Goal: Transaction & Acquisition: Purchase product/service

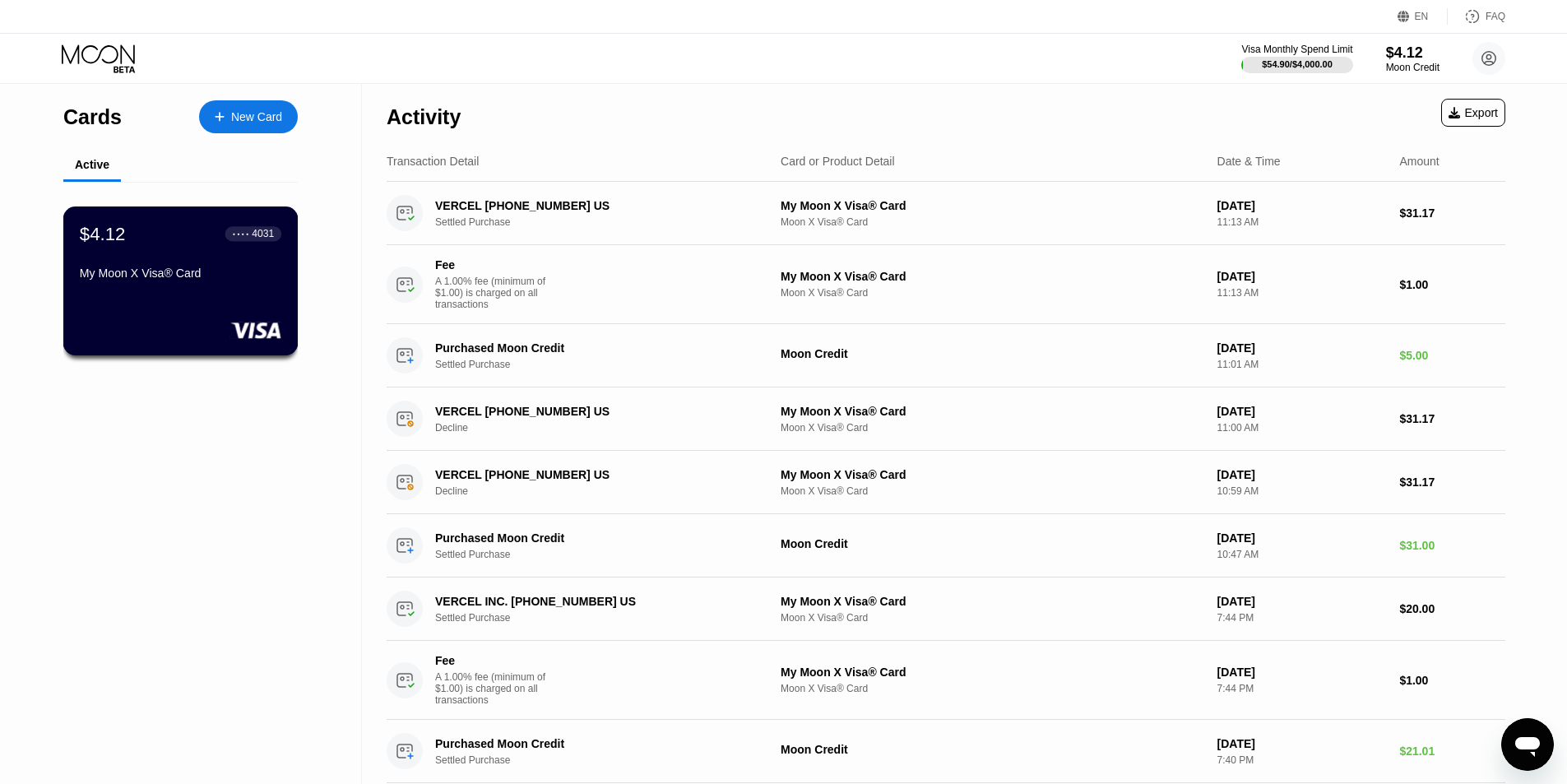
click at [166, 267] on div "$4.12 ● ● ● ● 4031 My Moon X Visa® Card" at bounding box center [181, 254] width 202 height 63
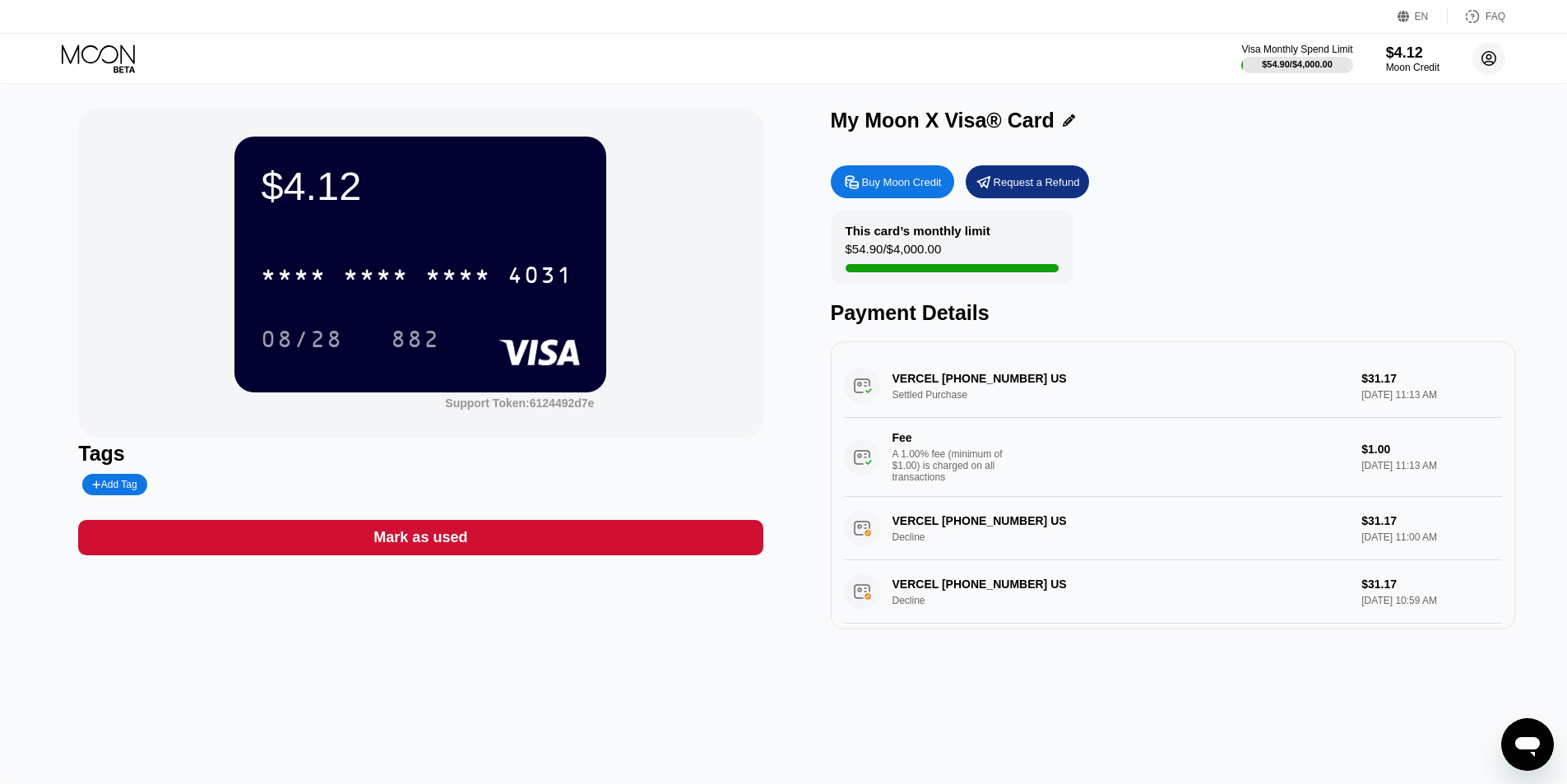
click at [1492, 58] on circle at bounding box center [1489, 58] width 33 height 33
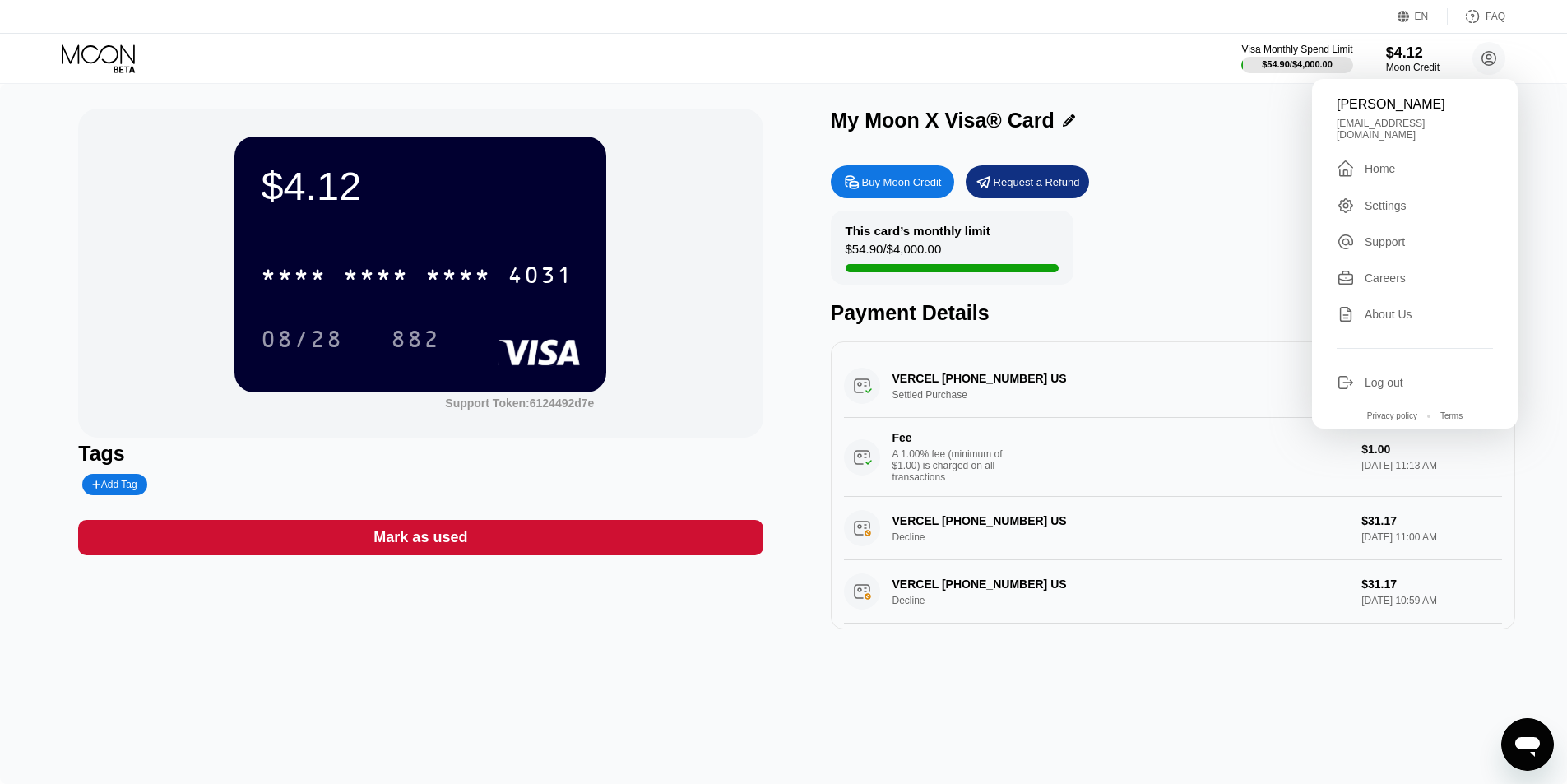
click at [1447, 375] on div "Log out" at bounding box center [1415, 382] width 157 height 18
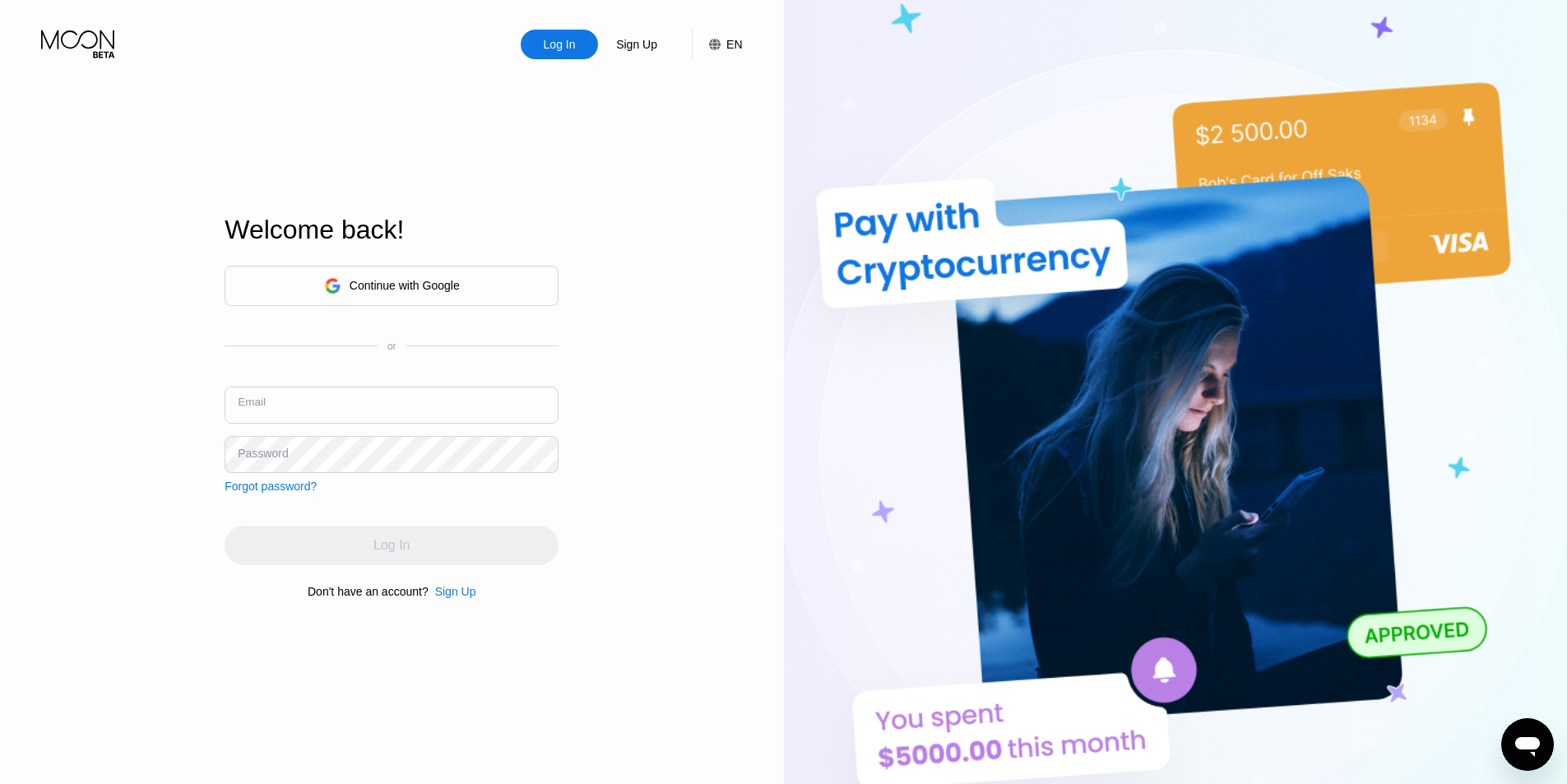
click at [364, 392] on input "text" at bounding box center [392, 405] width 334 height 37
click at [378, 412] on input "text" at bounding box center [392, 405] width 334 height 37
click at [283, 401] on input "text" at bounding box center [392, 405] width 334 height 37
type input "[EMAIL_ADDRESS][DOMAIN_NAME]"
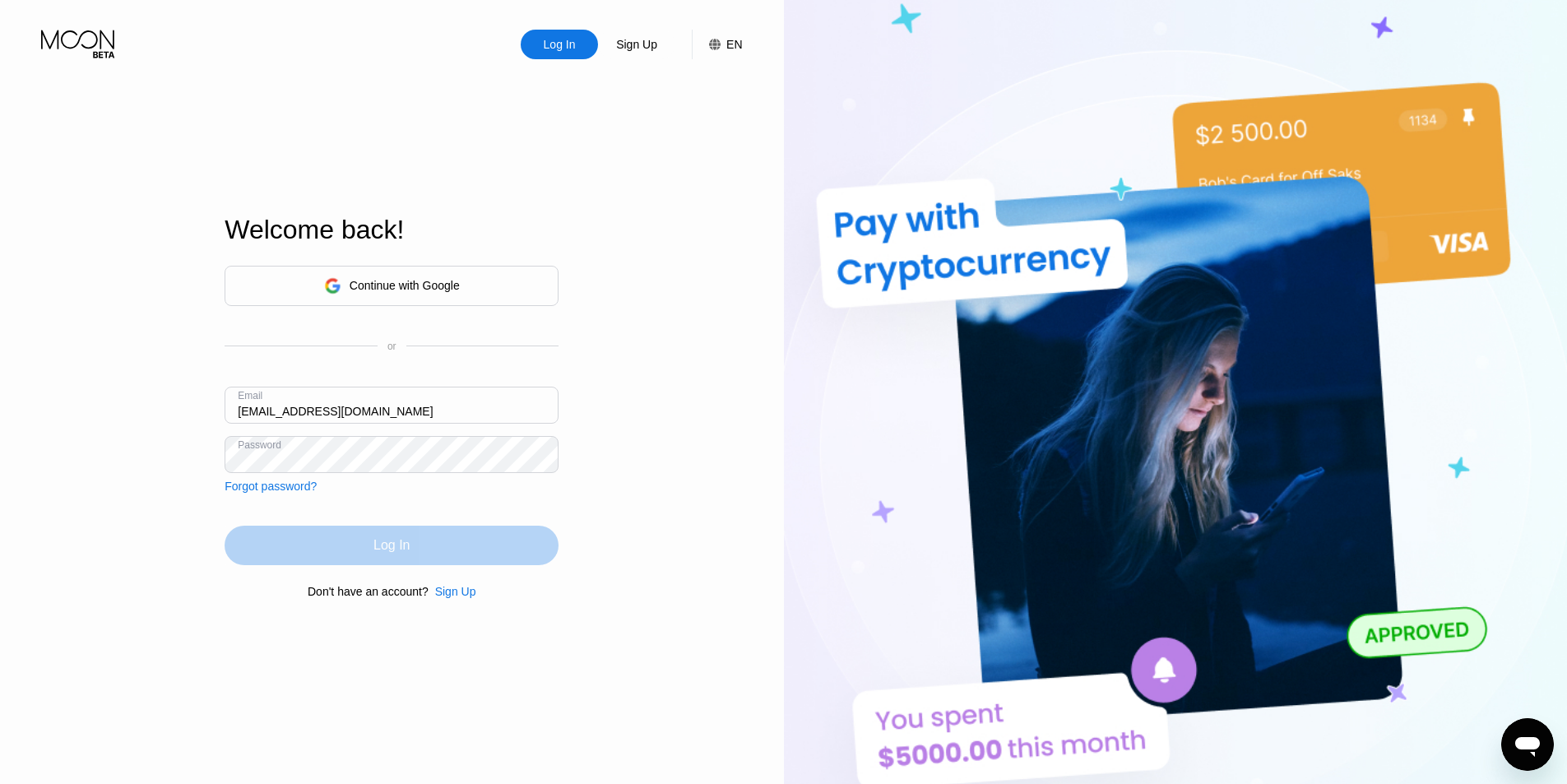
drag, startPoint x: 432, startPoint y: 541, endPoint x: 476, endPoint y: 567, distance: 51.1
click at [432, 541] on div "Log In" at bounding box center [392, 545] width 334 height 40
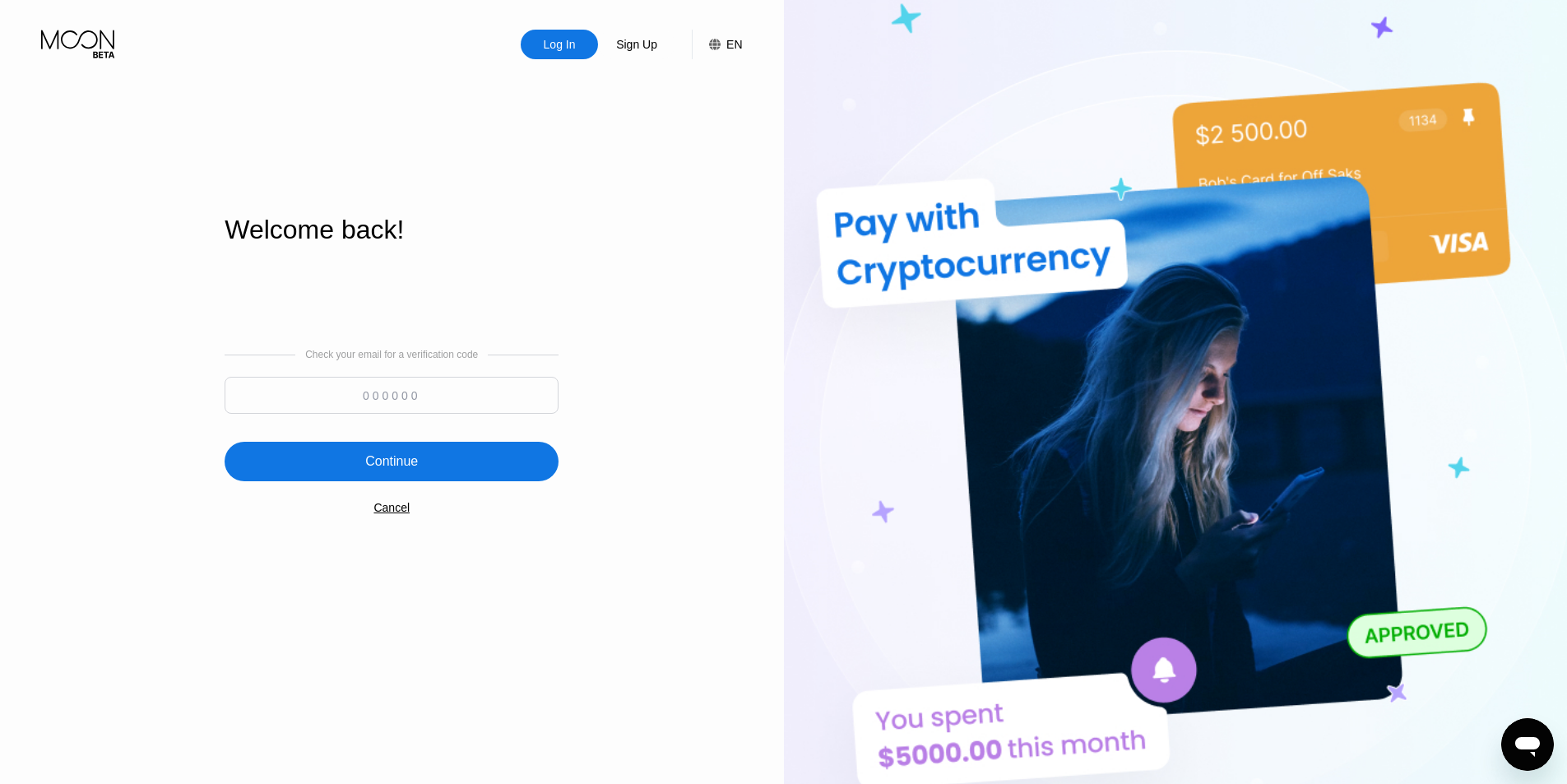
click at [446, 393] on input at bounding box center [392, 394] width 334 height 37
click at [315, 398] on input at bounding box center [392, 394] width 334 height 37
paste input "587309"
type input "587309"
click at [471, 466] on div "Continue" at bounding box center [392, 461] width 334 height 40
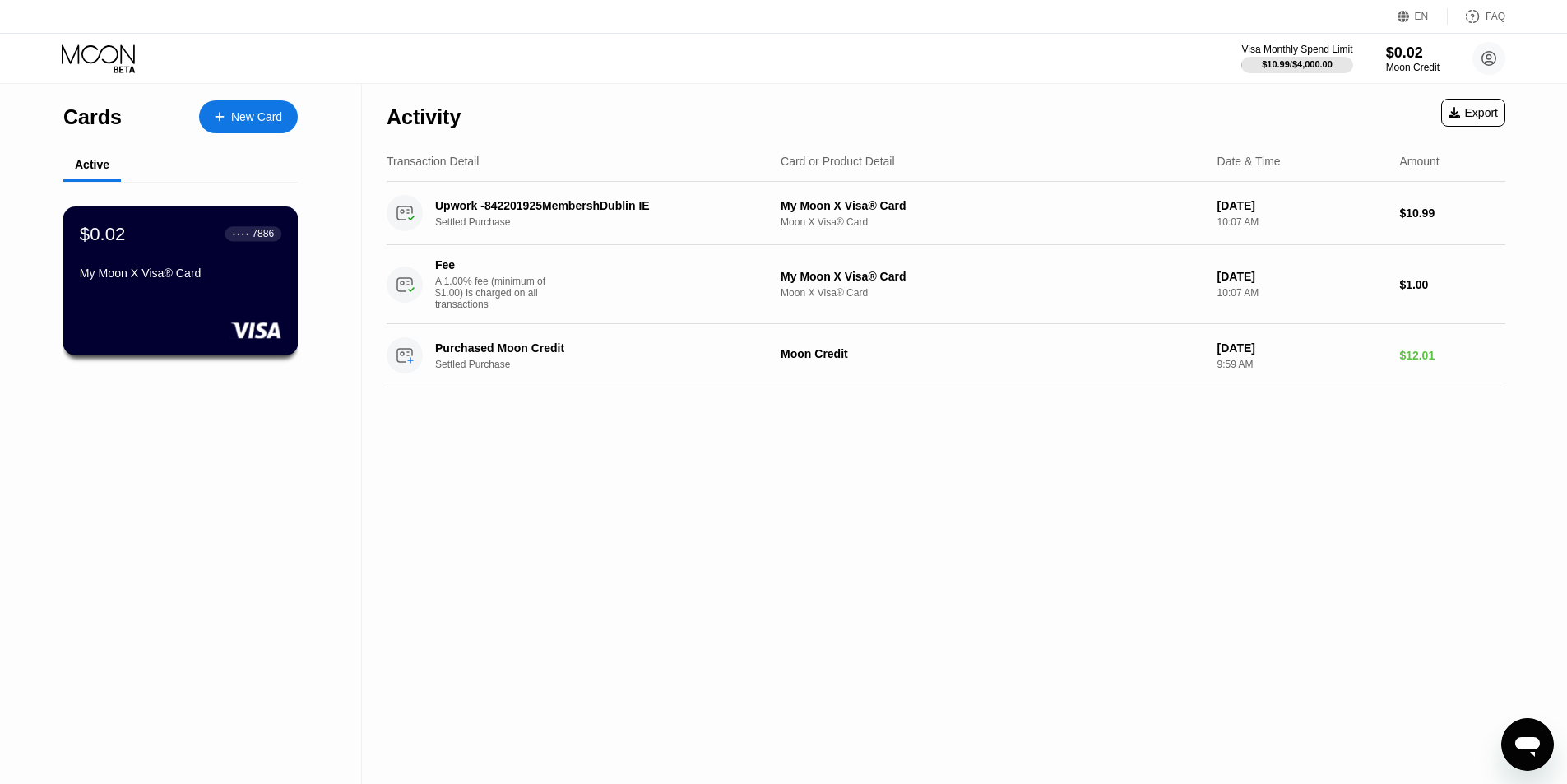
click at [193, 298] on div "$0.02 ● ● ● ● 7886 My Moon X Visa® Card" at bounding box center [180, 281] width 235 height 149
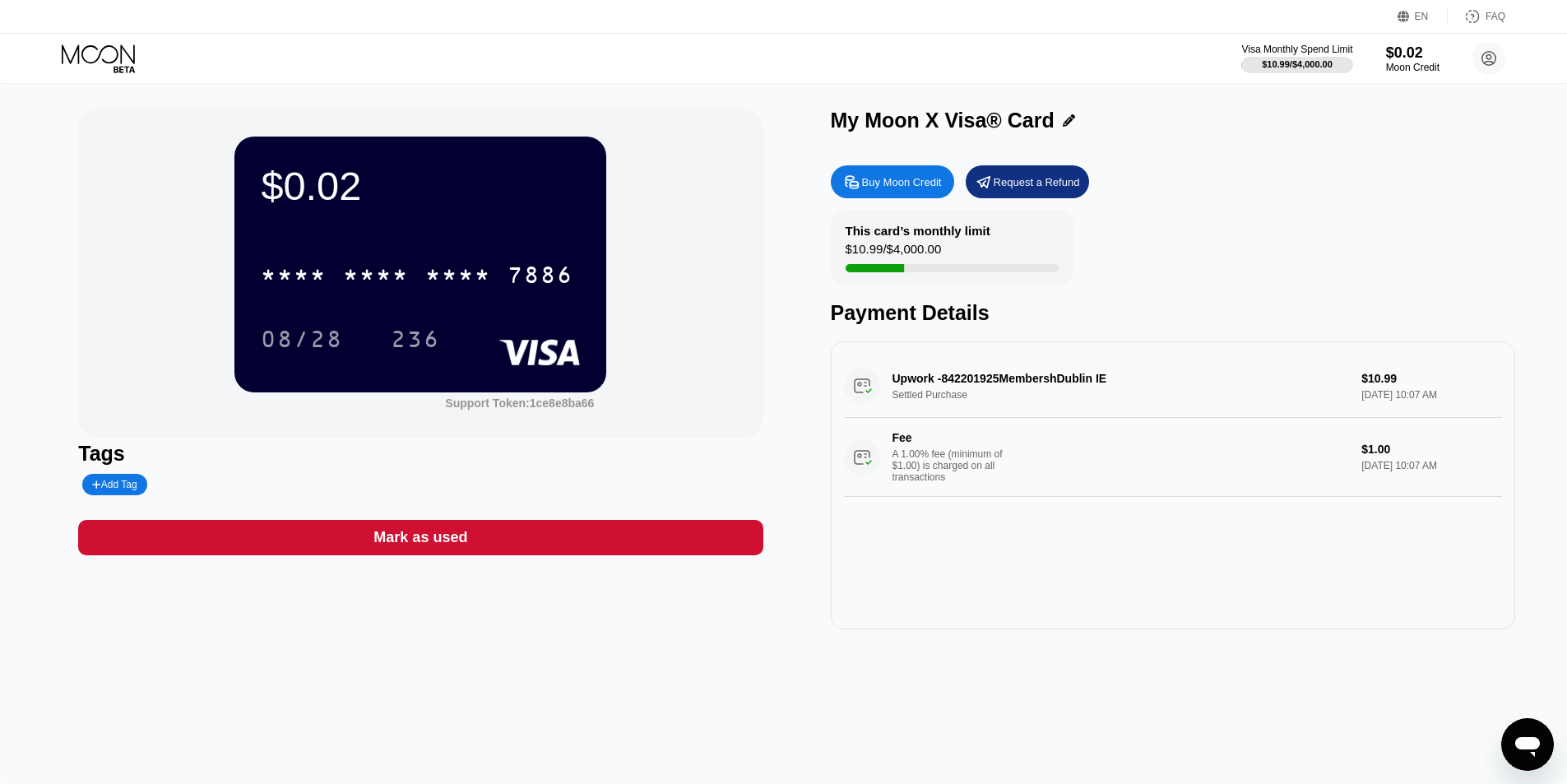
click at [892, 187] on div "Buy Moon Credit" at bounding box center [901, 182] width 80 height 14
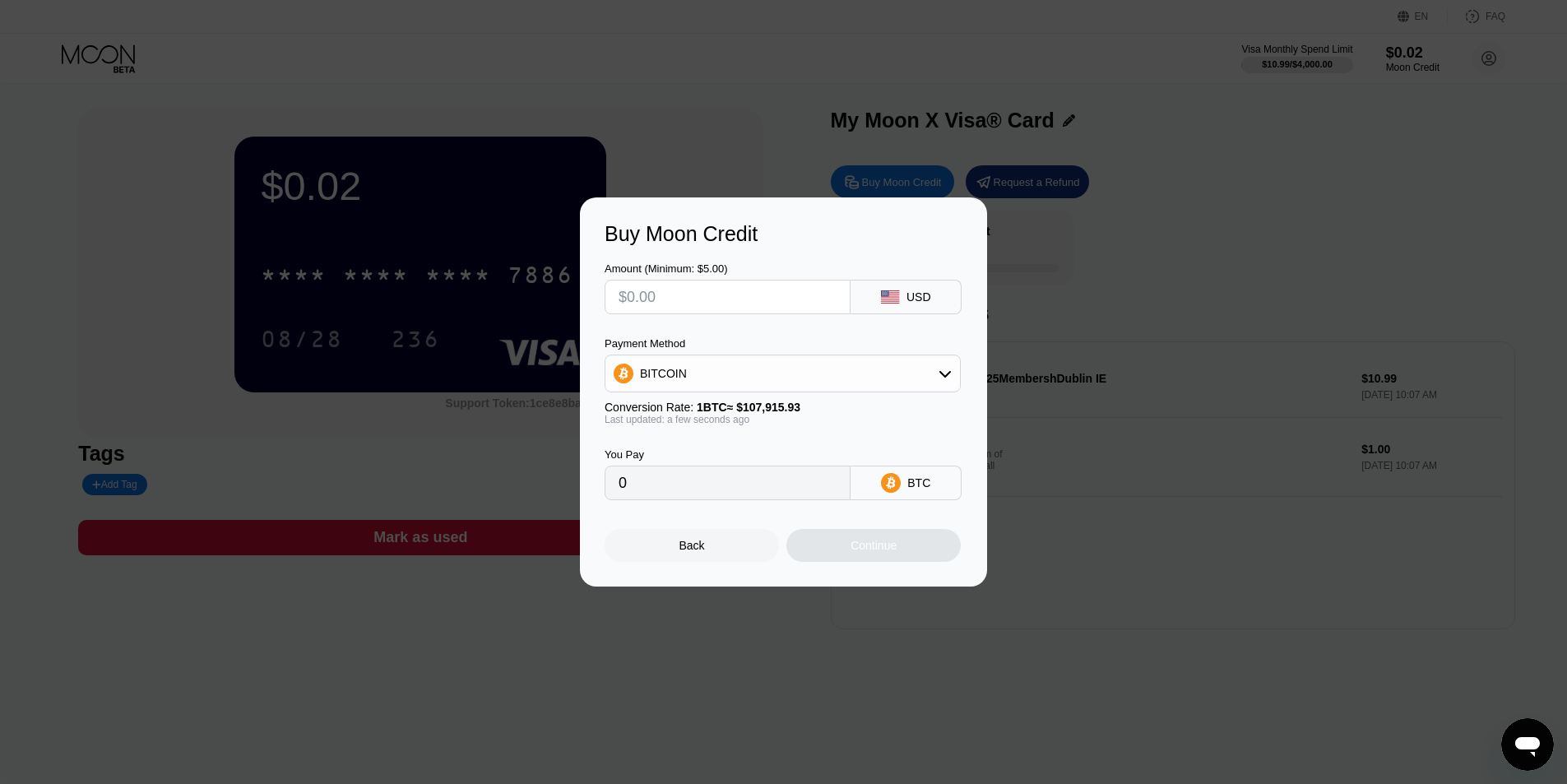
click at [694, 299] on input "text" at bounding box center [727, 296] width 218 height 33
click at [748, 376] on div "BITCOIN" at bounding box center [783, 373] width 355 height 33
drag, startPoint x: 735, startPoint y: 486, endPoint x: 750, endPoint y: 475, distance: 18.6
click at [734, 487] on div "USDC on Polygon" at bounding box center [792, 491] width 311 height 13
click at [729, 291] on input "text" at bounding box center [727, 296] width 218 height 33
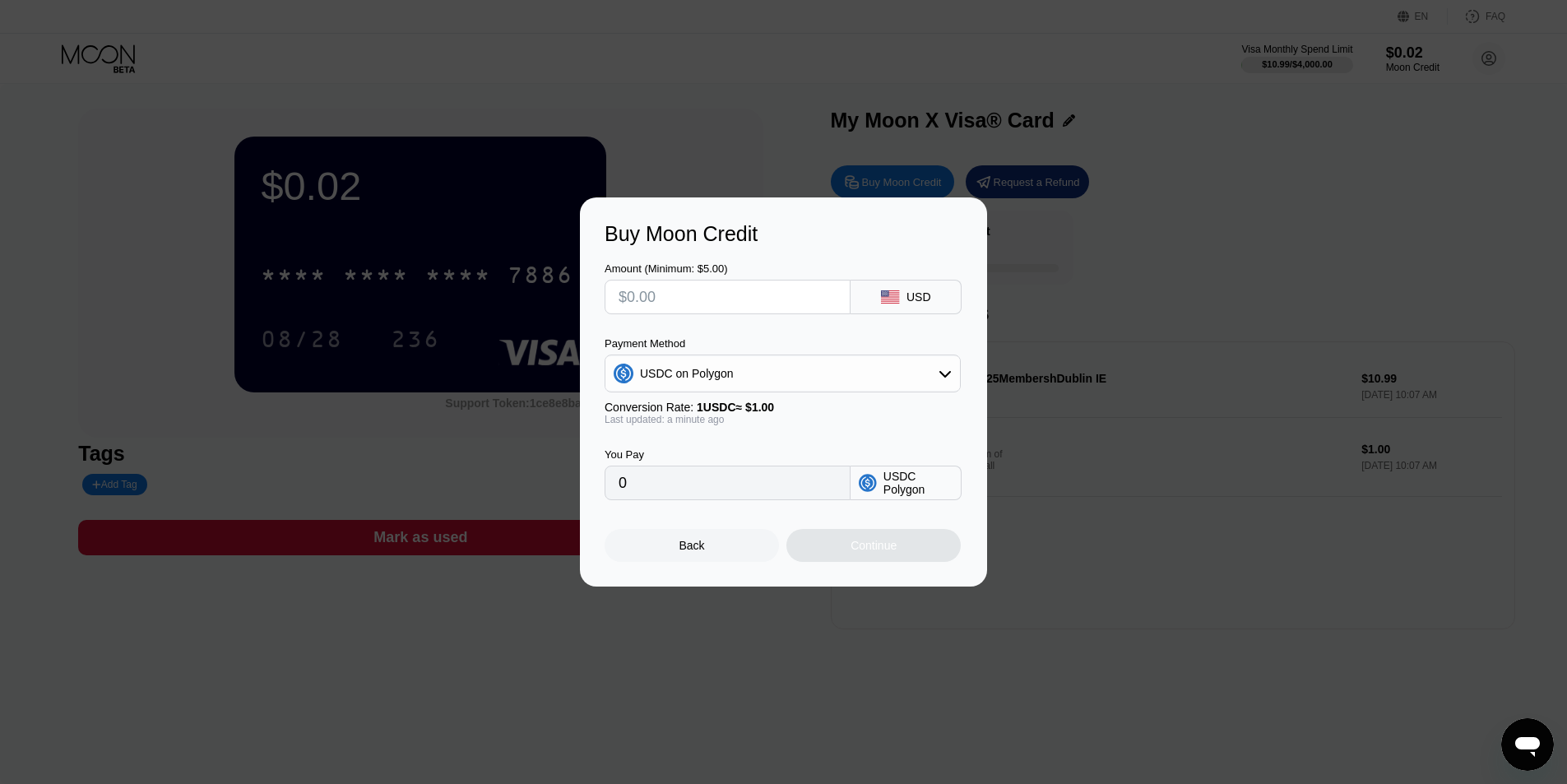
drag, startPoint x: 683, startPoint y: 313, endPoint x: 690, endPoint y: 303, distance: 12.2
click at [682, 313] on div "Amount (Minimum: $5.00) USD Payment Method USDC on Polygon Conversion Rate: 1 U…" at bounding box center [784, 373] width 358 height 254
click at [690, 298] on input "text" at bounding box center [727, 296] width 218 height 33
type input "$1"
type input "1.00000000"
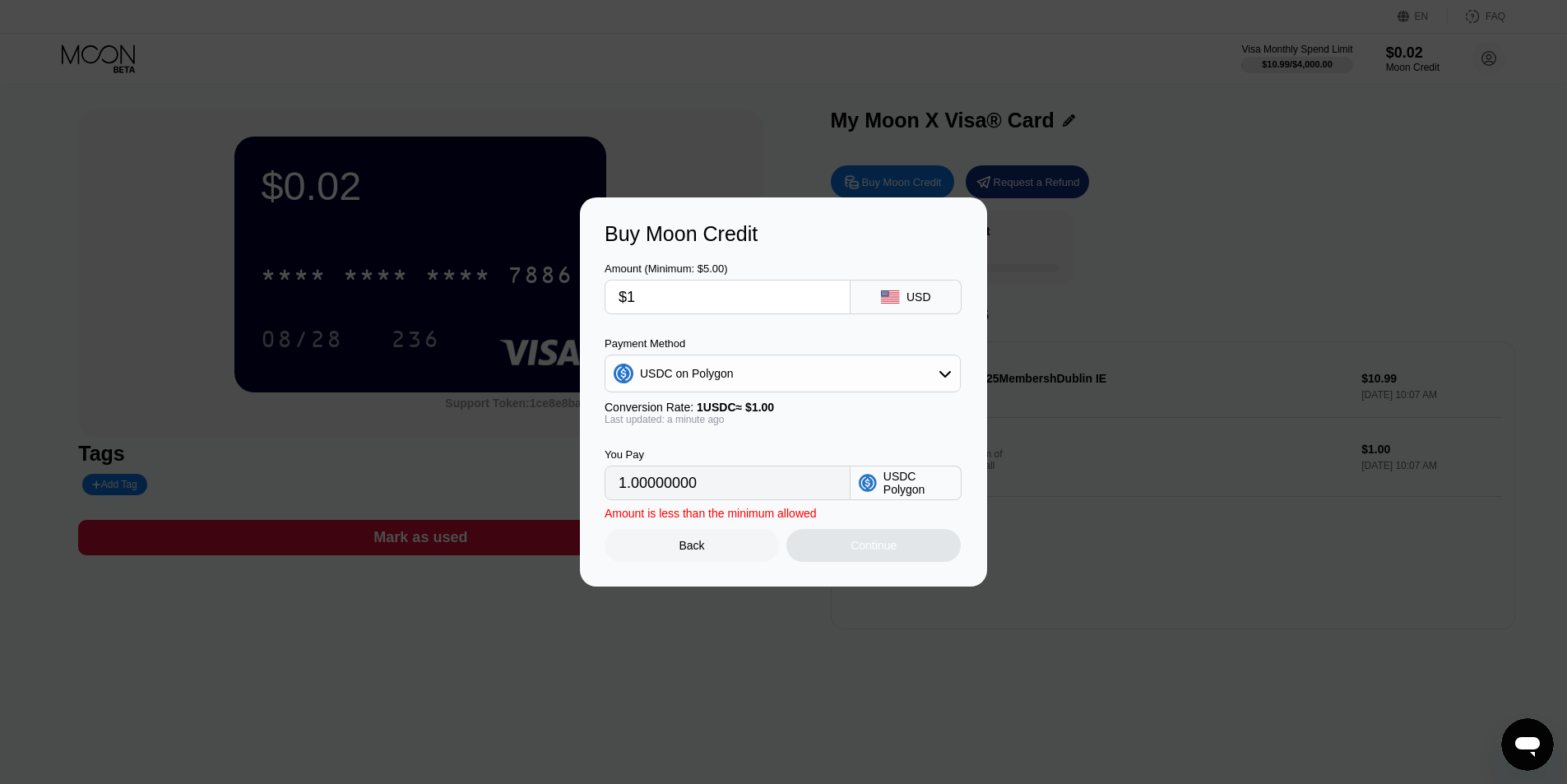
type input "$17"
type input "17.00000000"
type input "$17.5"
type input "17.50000000"
type input "$17.5"
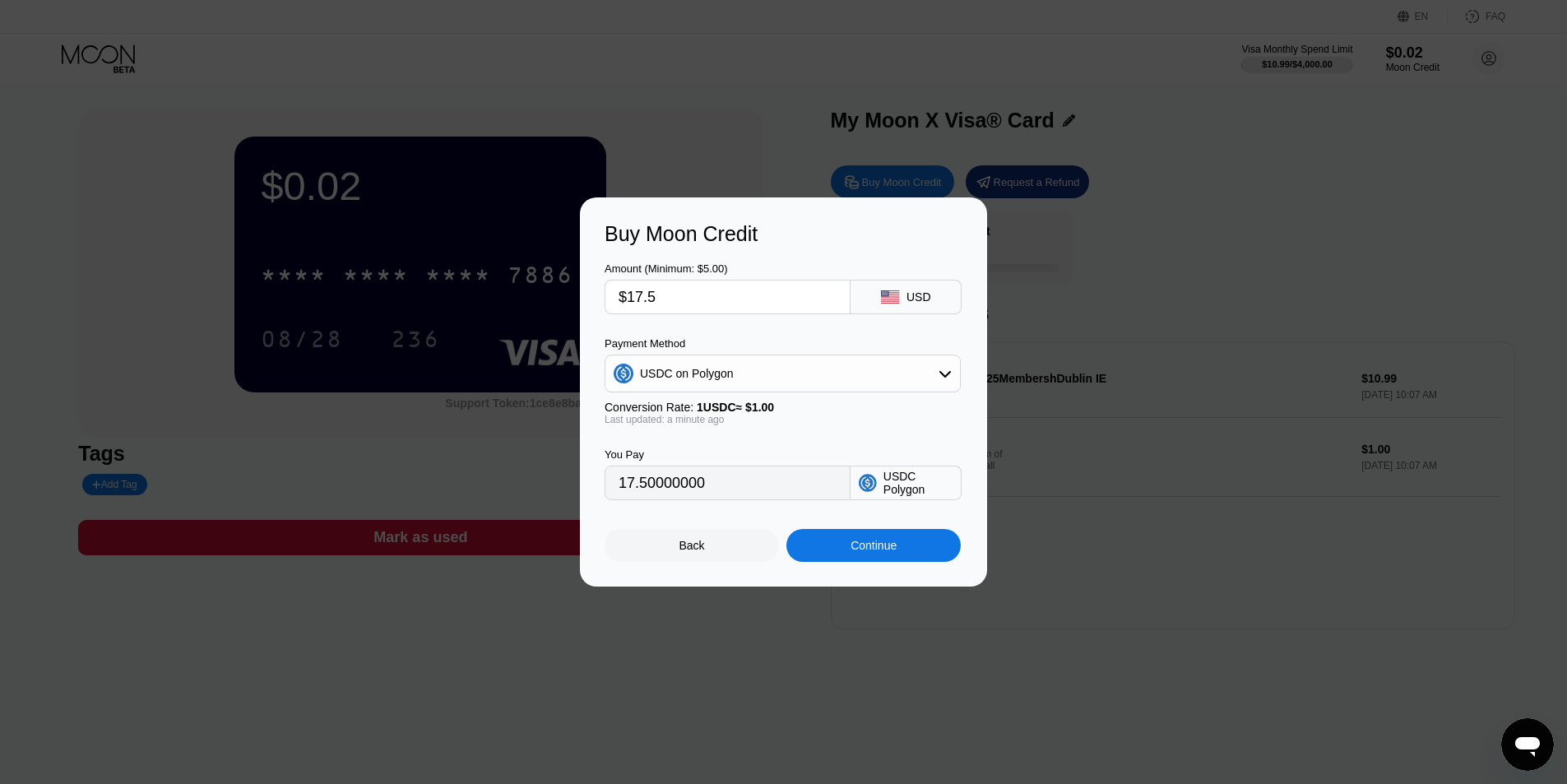
click at [910, 242] on div "Buy Moon Credit" at bounding box center [784, 233] width 358 height 24
